Goal: Task Accomplishment & Management: Manage account settings

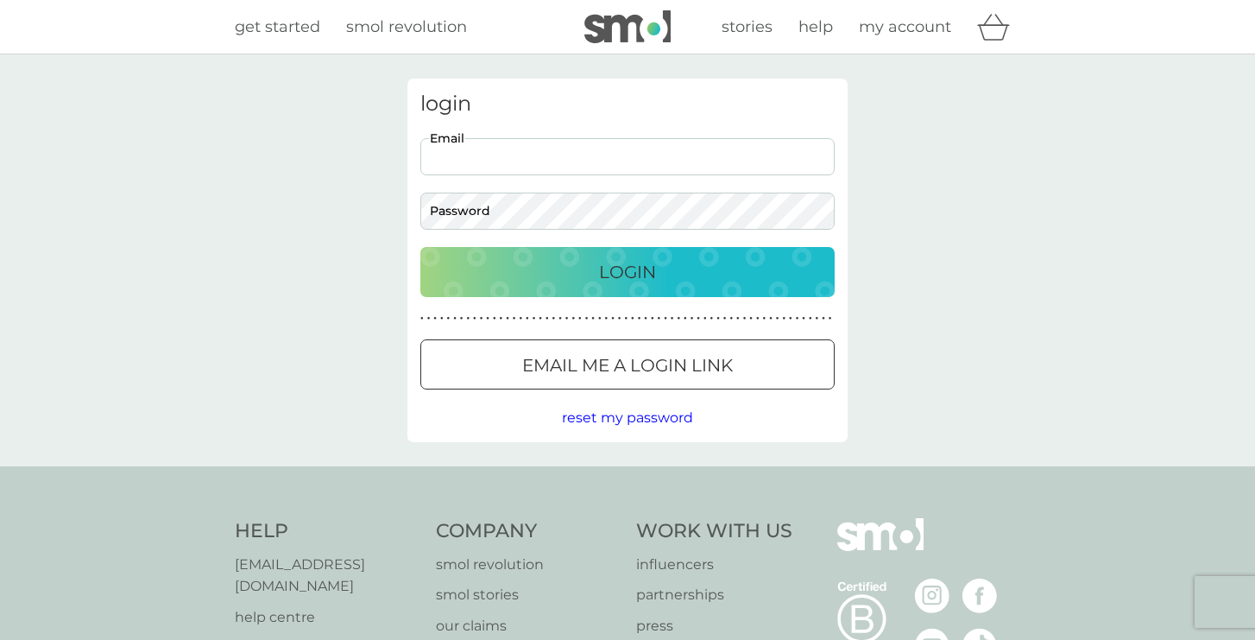
click at [706, 164] on input "Email" at bounding box center [627, 156] width 414 height 37
type input "[EMAIL_ADDRESS][DOMAIN_NAME]"
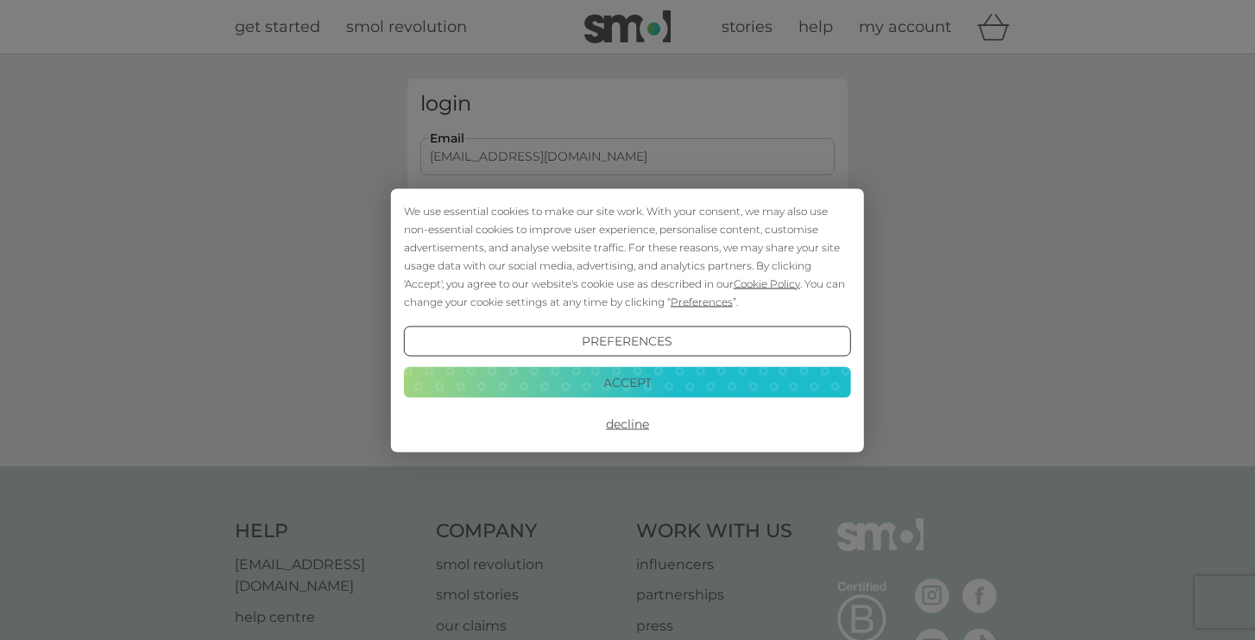
click at [688, 377] on button "Accept" at bounding box center [627, 382] width 447 height 31
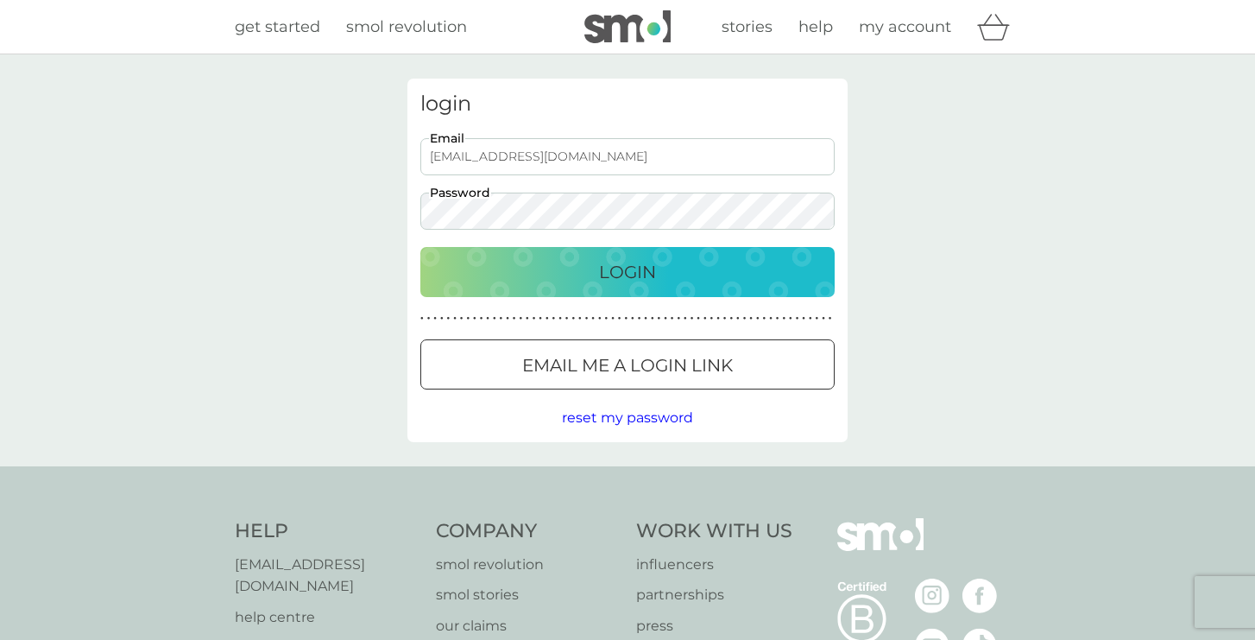
click at [420, 247] on button "Login" at bounding box center [627, 272] width 414 height 50
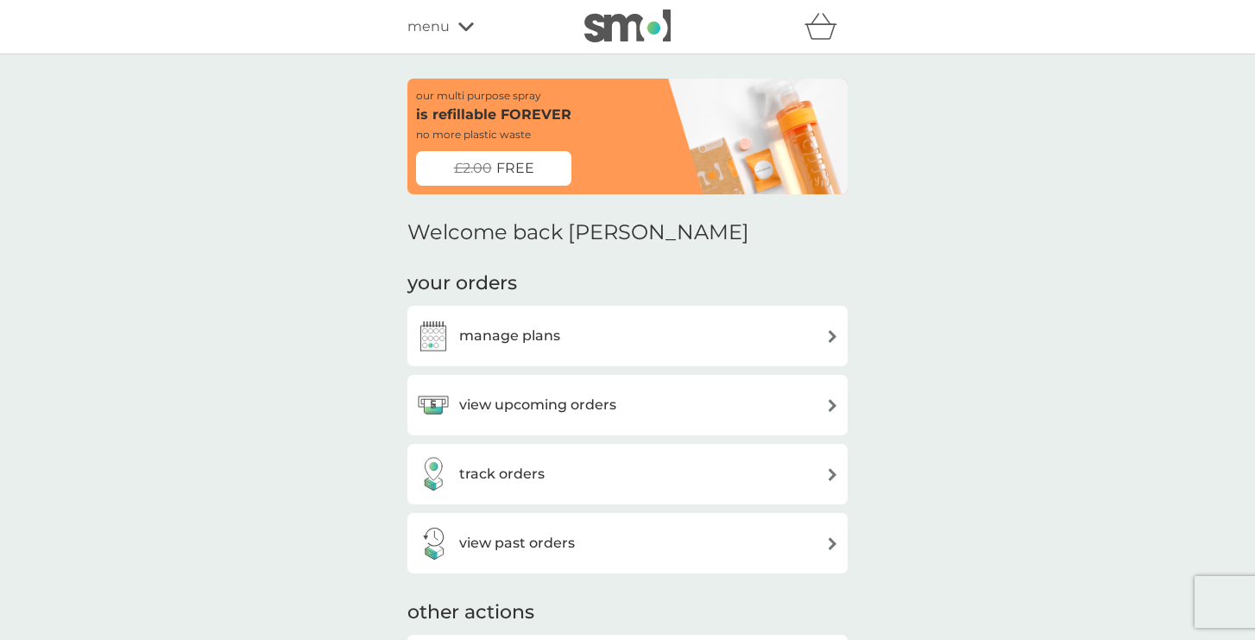
click at [552, 331] on h3 "manage plans" at bounding box center [509, 336] width 101 height 22
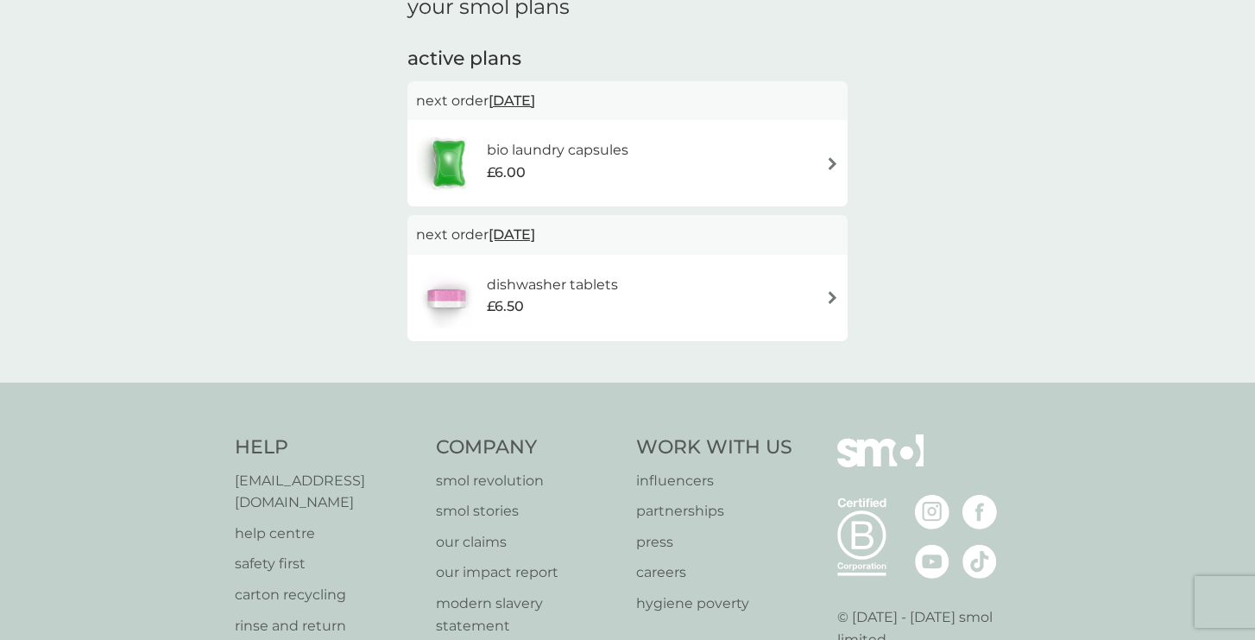
scroll to position [91, 0]
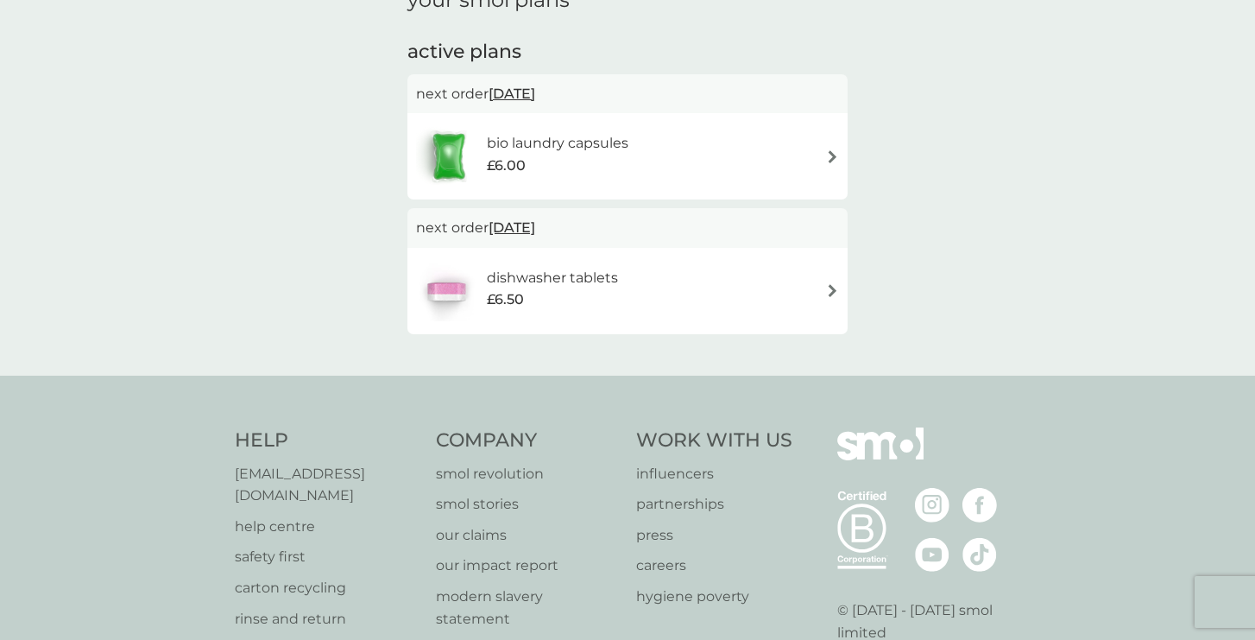
click at [796, 173] on div "bio laundry capsules £6.00" at bounding box center [627, 156] width 423 height 60
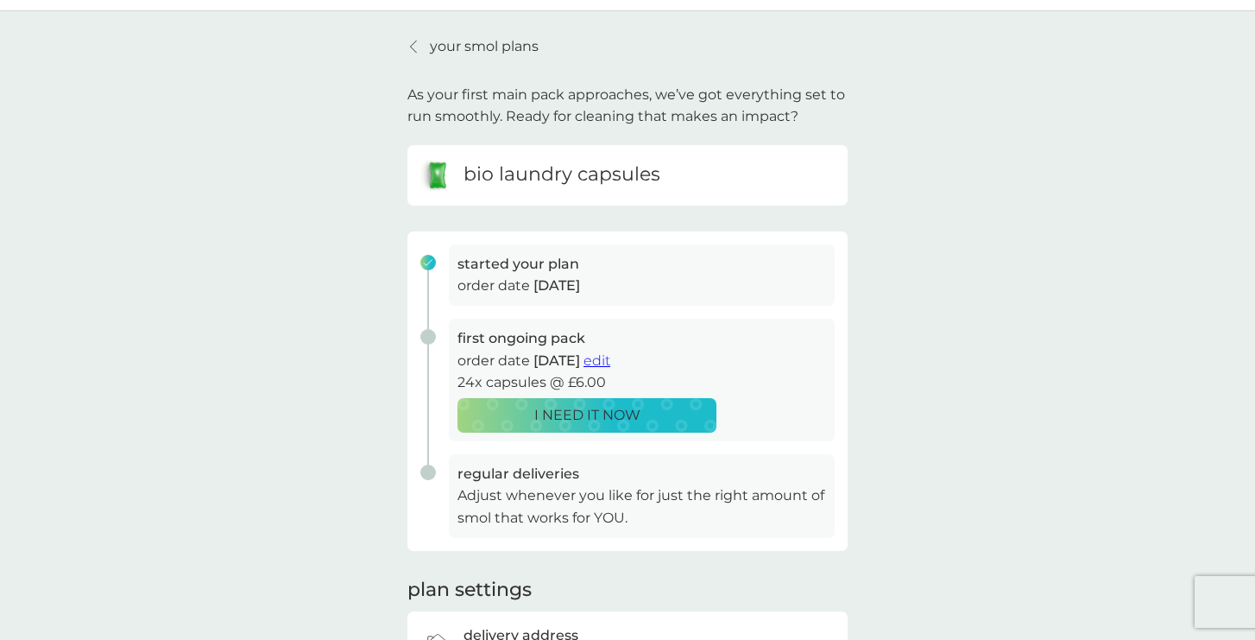
scroll to position [48, 0]
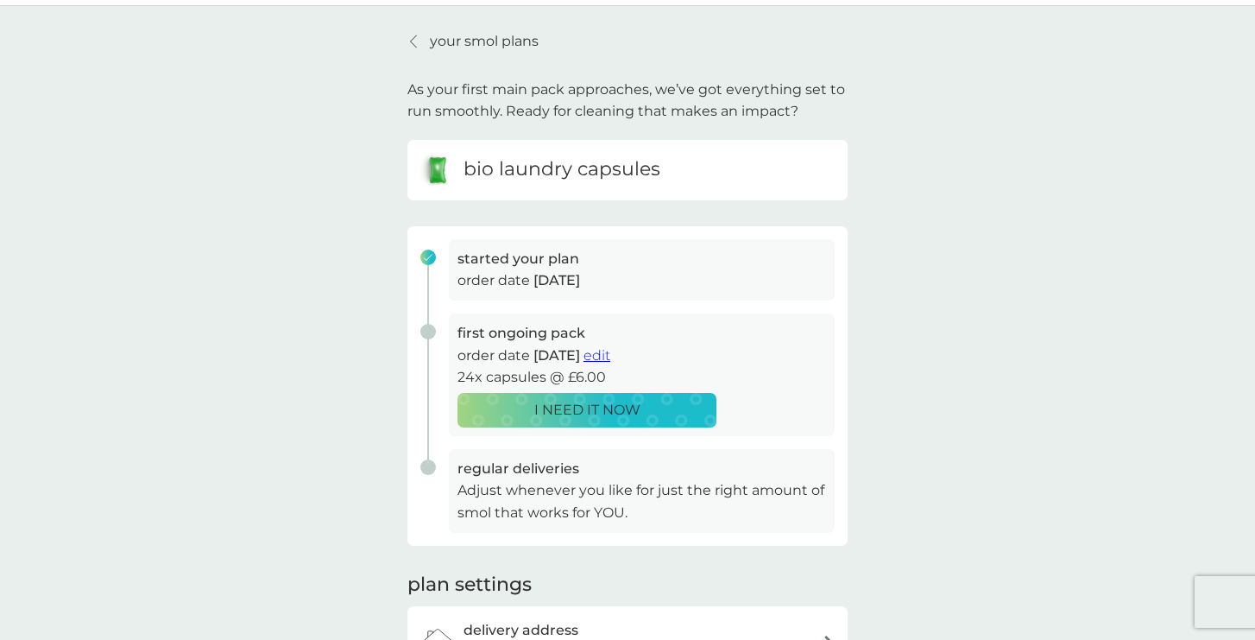
click at [1015, 294] on div "your smol plans As your first main pack approaches, we’ve got everything set to…" at bounding box center [627, 377] width 1255 height 742
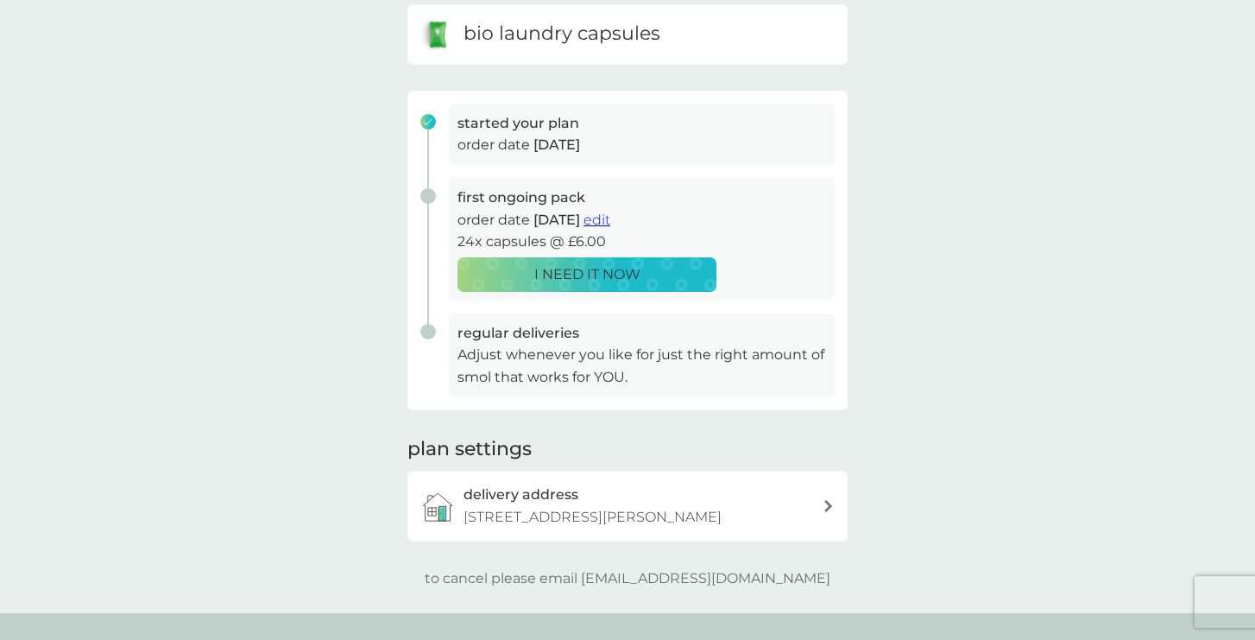
scroll to position [173, 0]
